Goal: Information Seeking & Learning: Learn about a topic

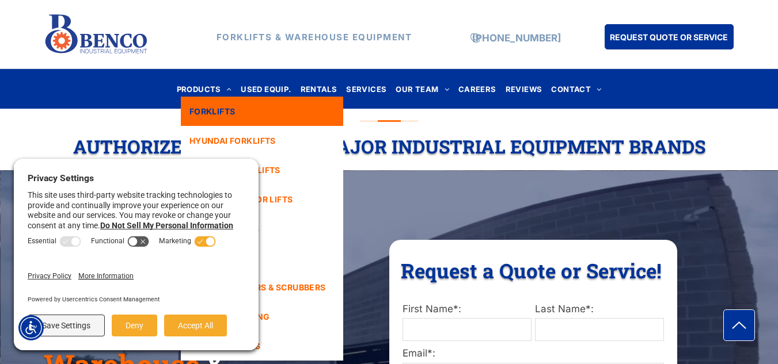
drag, startPoint x: 0, startPoint y: 0, endPoint x: 215, endPoint y: 103, distance: 238.1
click at [215, 103] on link "FORKLIFTS" at bounding box center [262, 111] width 162 height 29
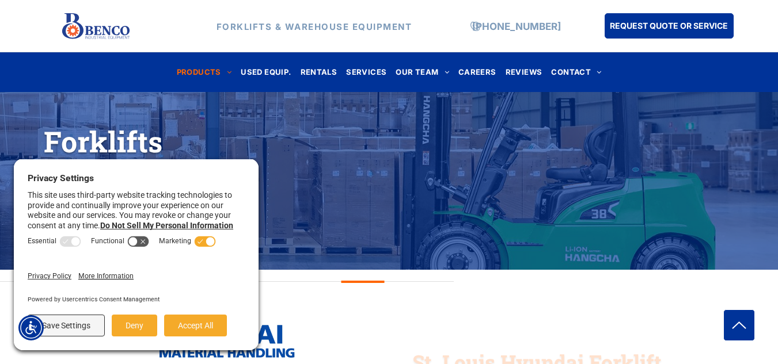
scroll to position [178, 0]
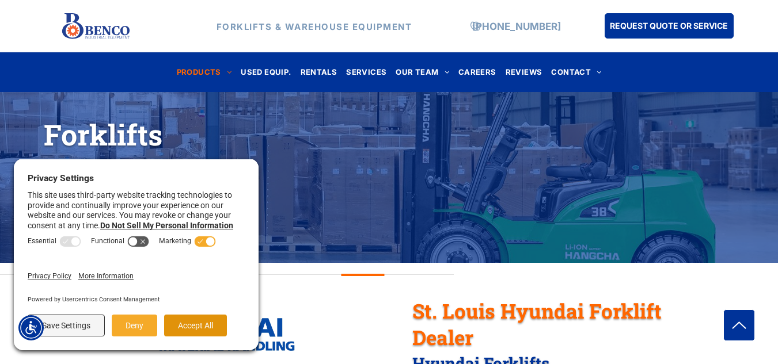
click at [198, 327] on button "Accept All" at bounding box center [195, 326] width 63 height 22
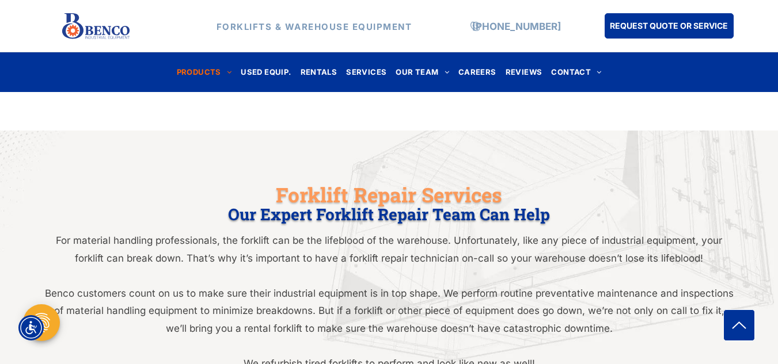
scroll to position [715, 0]
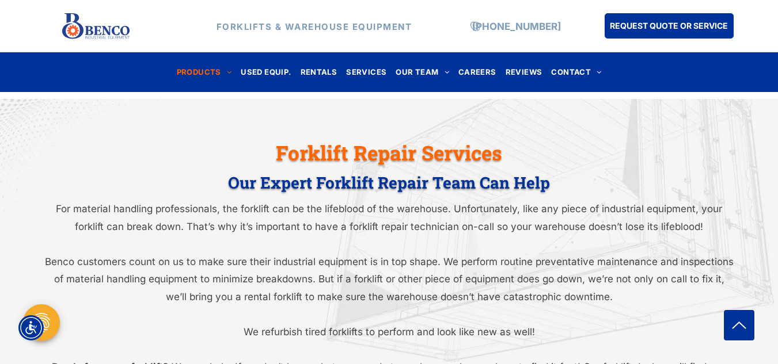
click at [334, 51] on div "FORKLIFTS & WAREHOUSE EQUIPMENT [PHONE_NUMBER] REQUEST QUOTE OR SERVICE" at bounding box center [389, 26] width 778 height 52
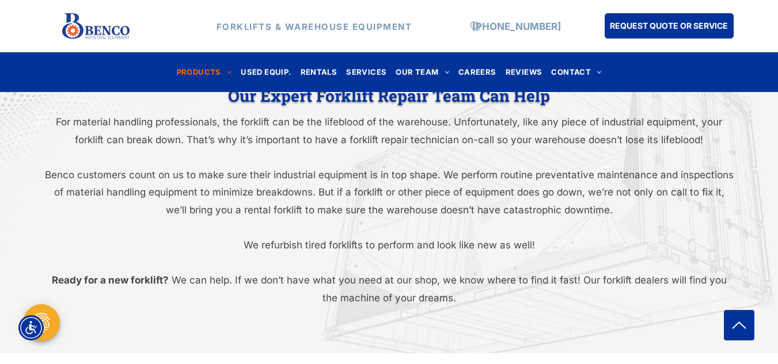
scroll to position [795, 0]
